Goal: Task Accomplishment & Management: Use online tool/utility

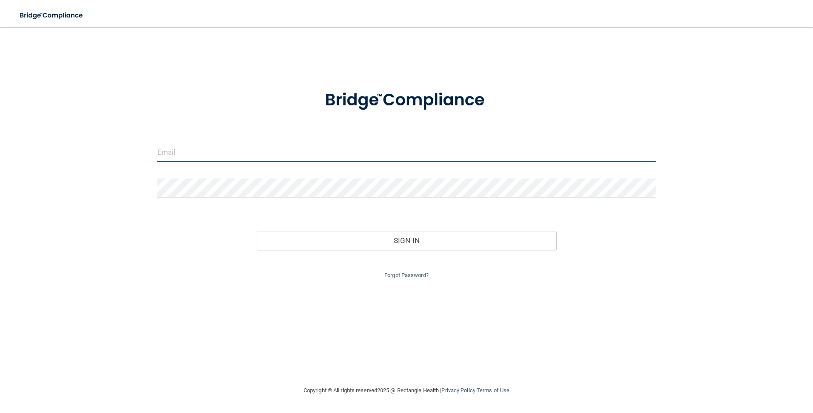
click at [344, 158] on input "email" at bounding box center [406, 152] width 499 height 19
type input "[PERSON_NAME][EMAIL_ADDRESS][PERSON_NAME][DOMAIN_NAME]"
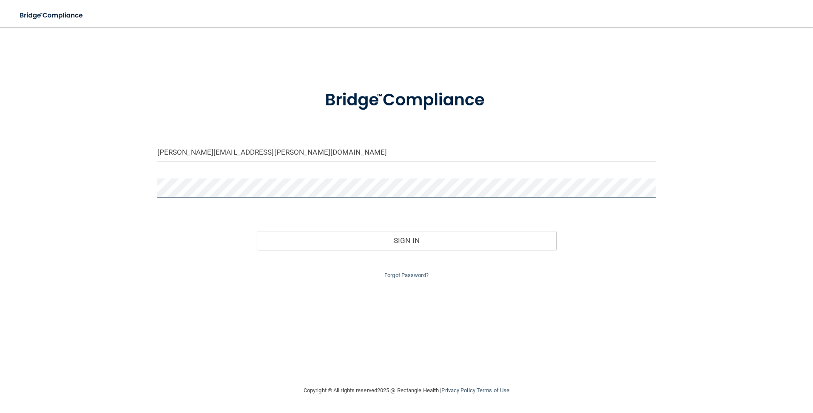
click at [257, 231] on button "Sign In" at bounding box center [406, 240] width 299 height 19
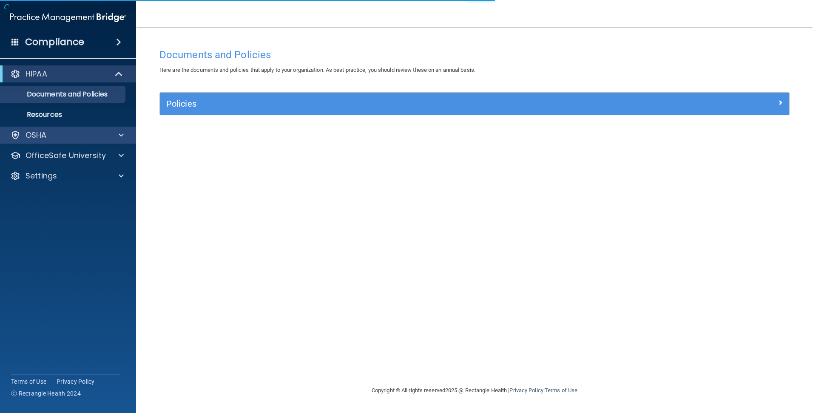
click at [66, 130] on div "OSHA" at bounding box center [68, 135] width 137 height 17
click at [44, 136] on p "OSHA" at bounding box center [36, 135] width 21 height 10
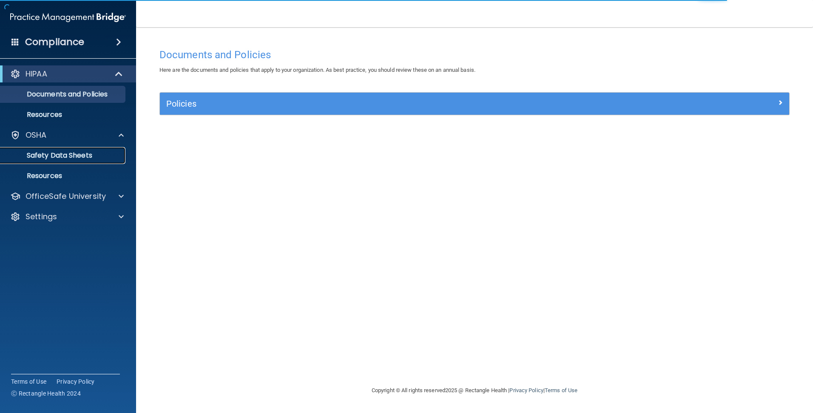
click at [54, 157] on p "Safety Data Sheets" at bounding box center [64, 155] width 116 height 9
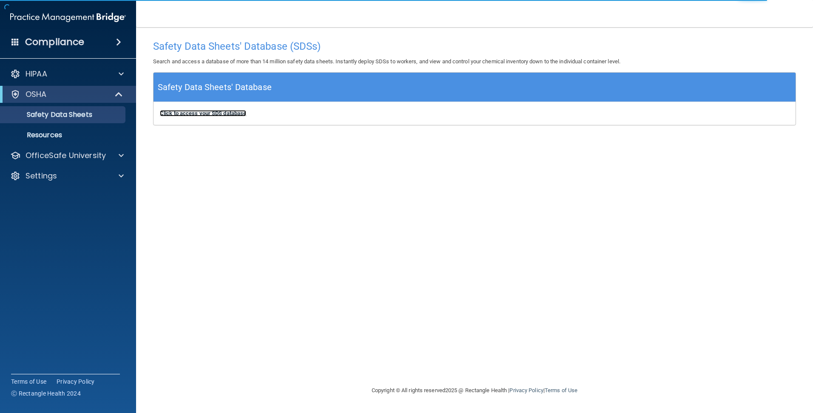
click at [236, 112] on b "Click to access your SDS database" at bounding box center [203, 113] width 86 height 6
